Goal: Check status

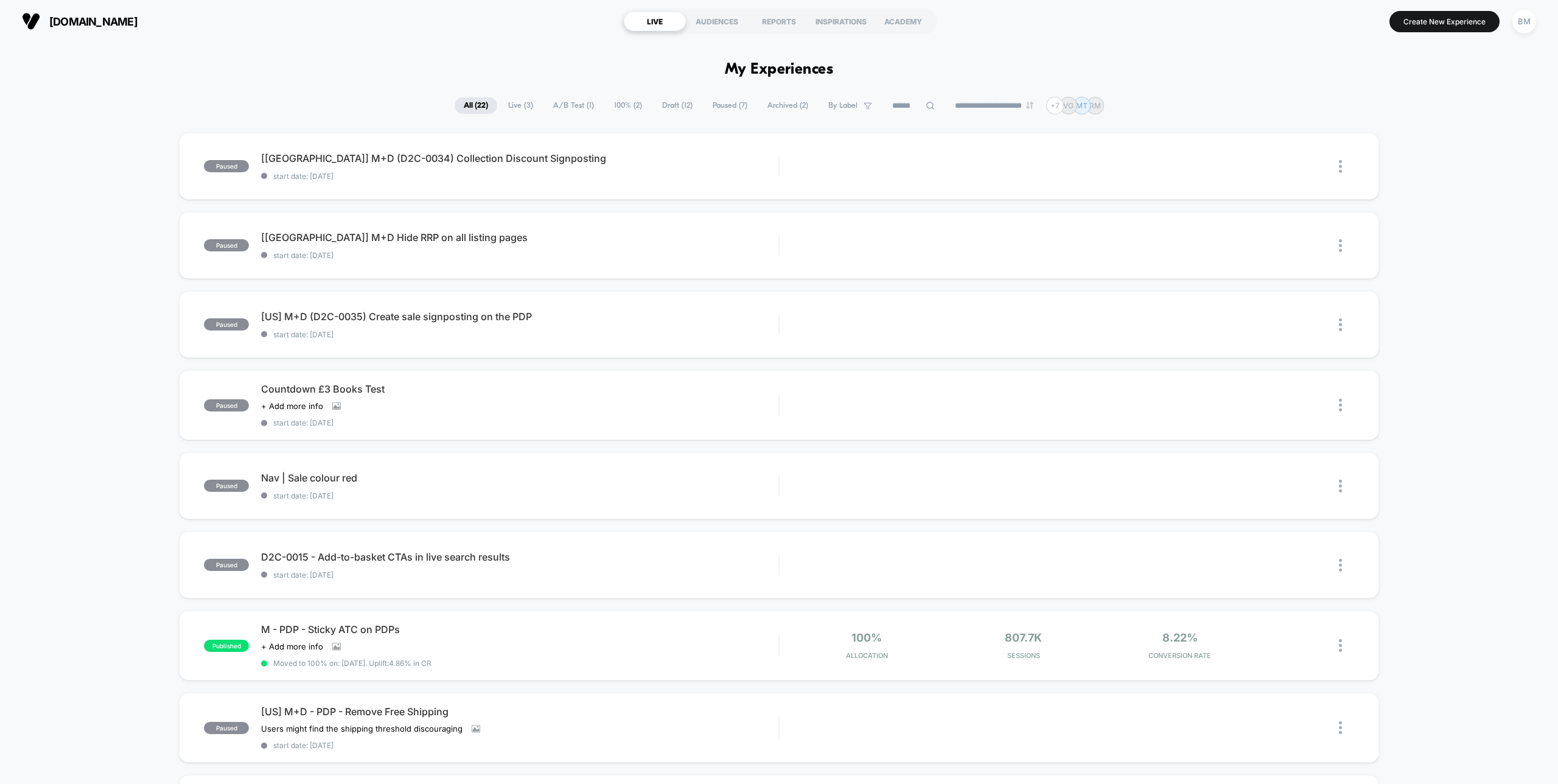
click at [512, 99] on span "Live ( 3 )" at bounding box center [520, 105] width 43 height 16
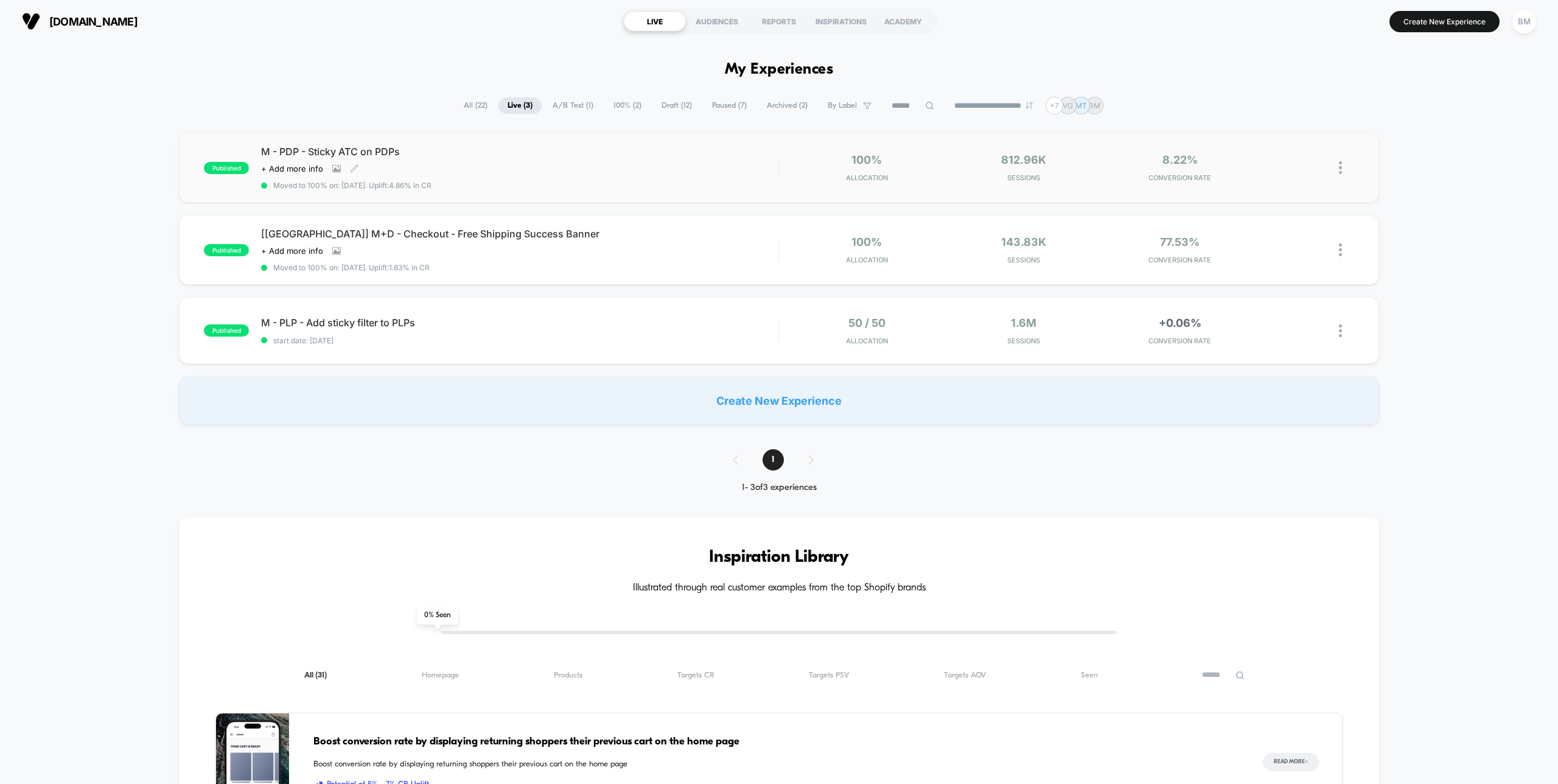
click at [508, 172] on div "Click to view images Click to edit experience details + Add more info" at bounding box center [443, 168] width 362 height 10
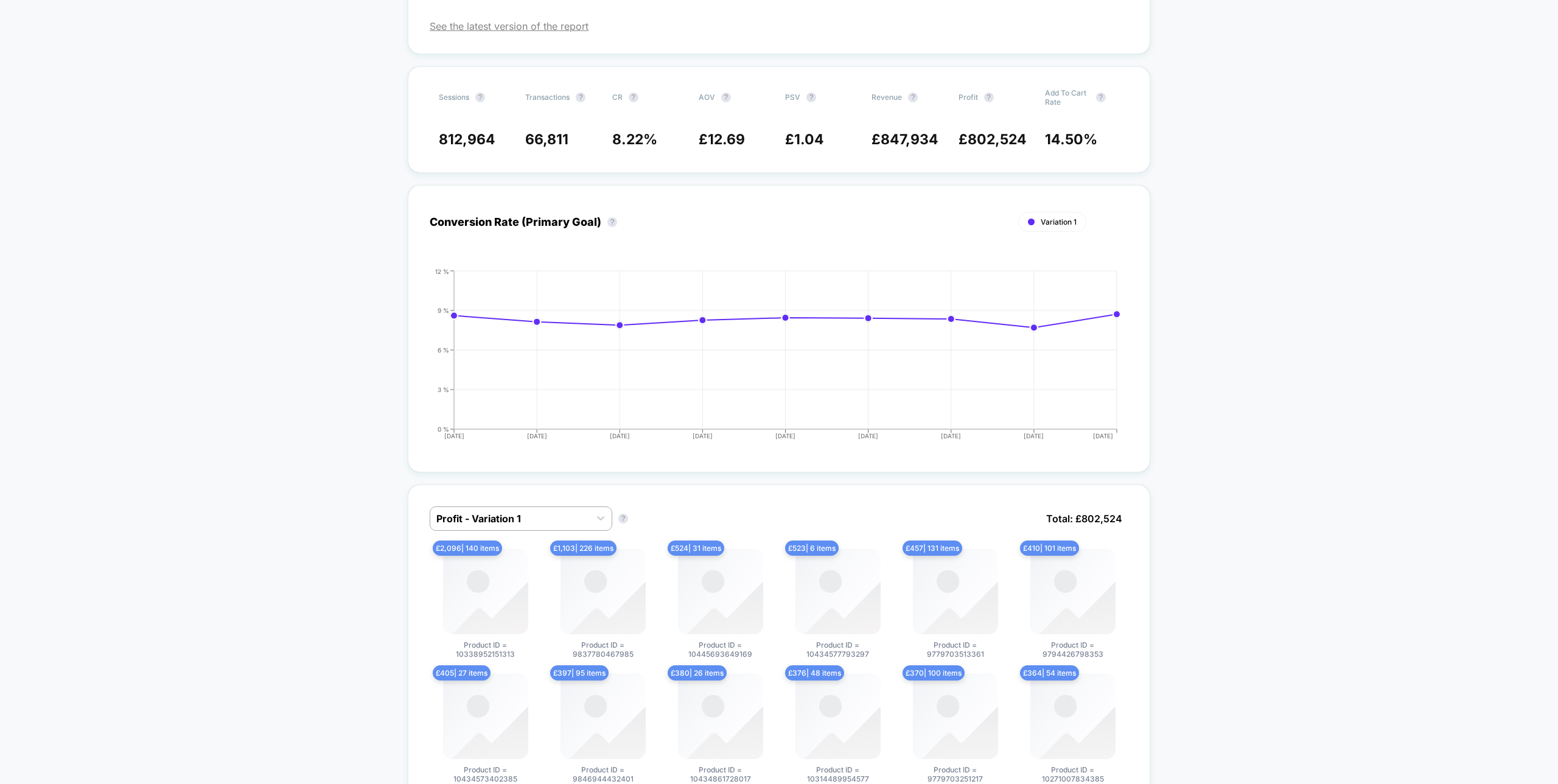
scroll to position [108, 0]
